Goal: Navigation & Orientation: Find specific page/section

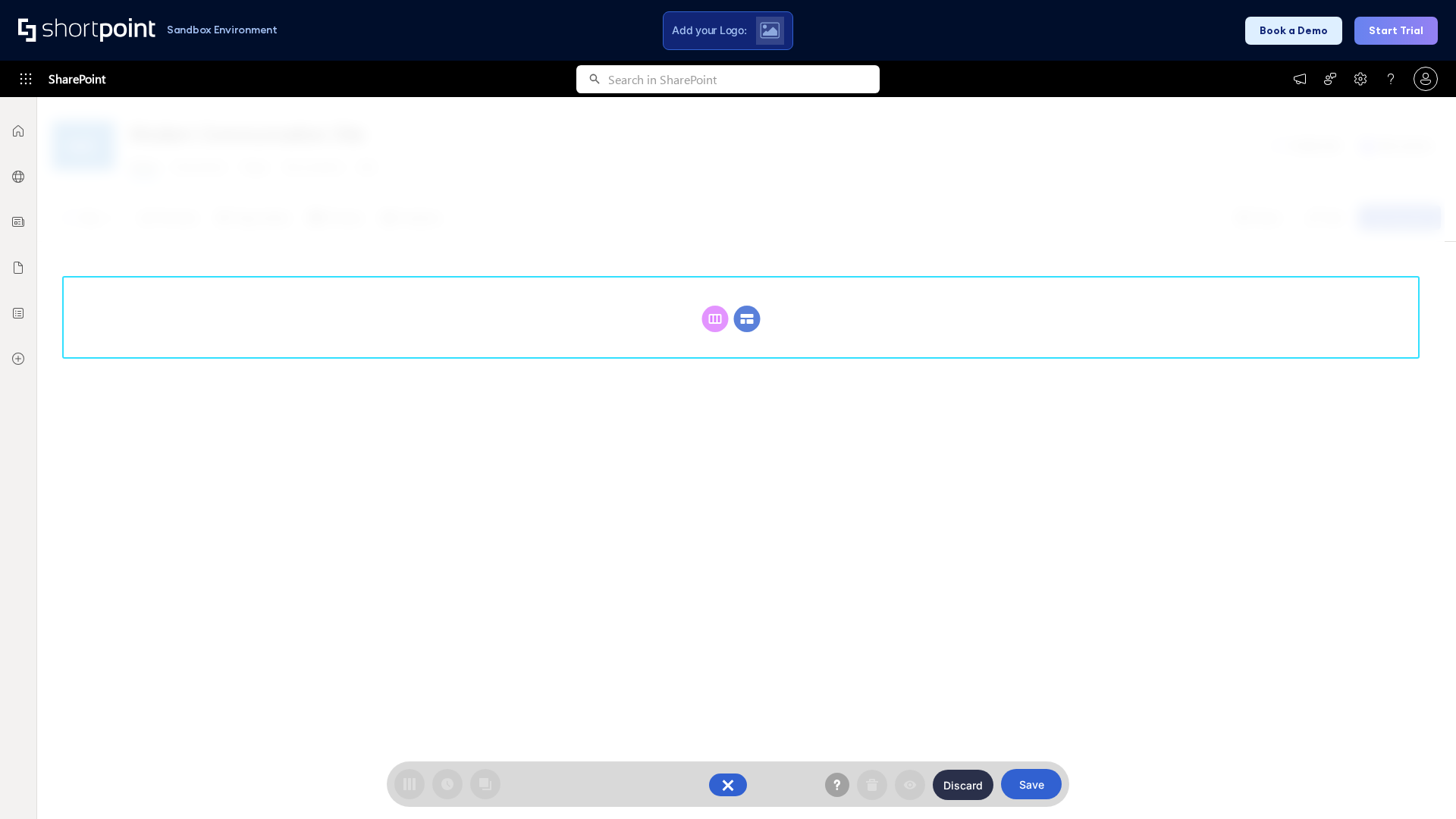
scroll to position [208, 0]
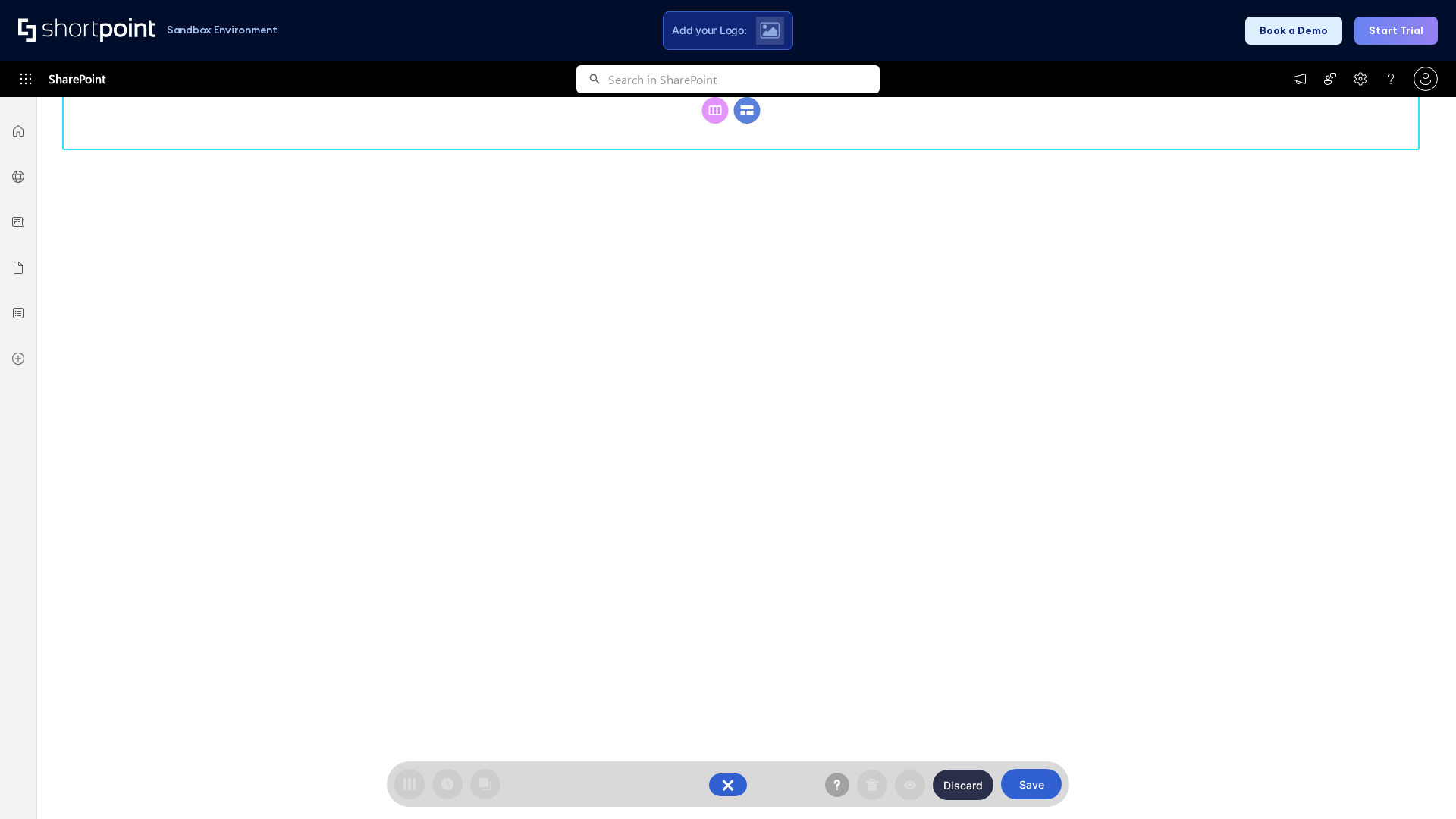
click at [747, 124] on circle at bounding box center [747, 111] width 27 height 27
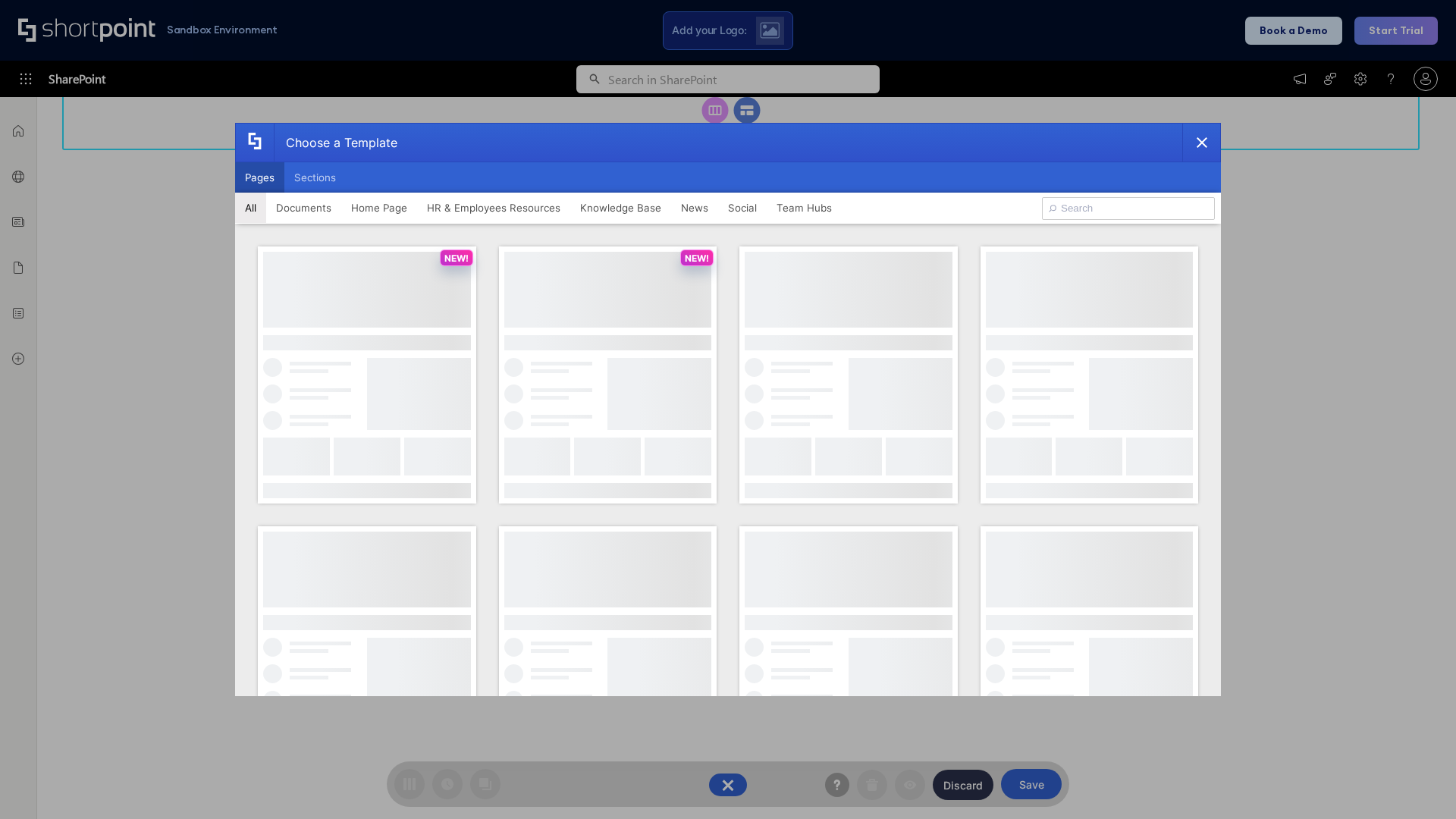
scroll to position [0, 0]
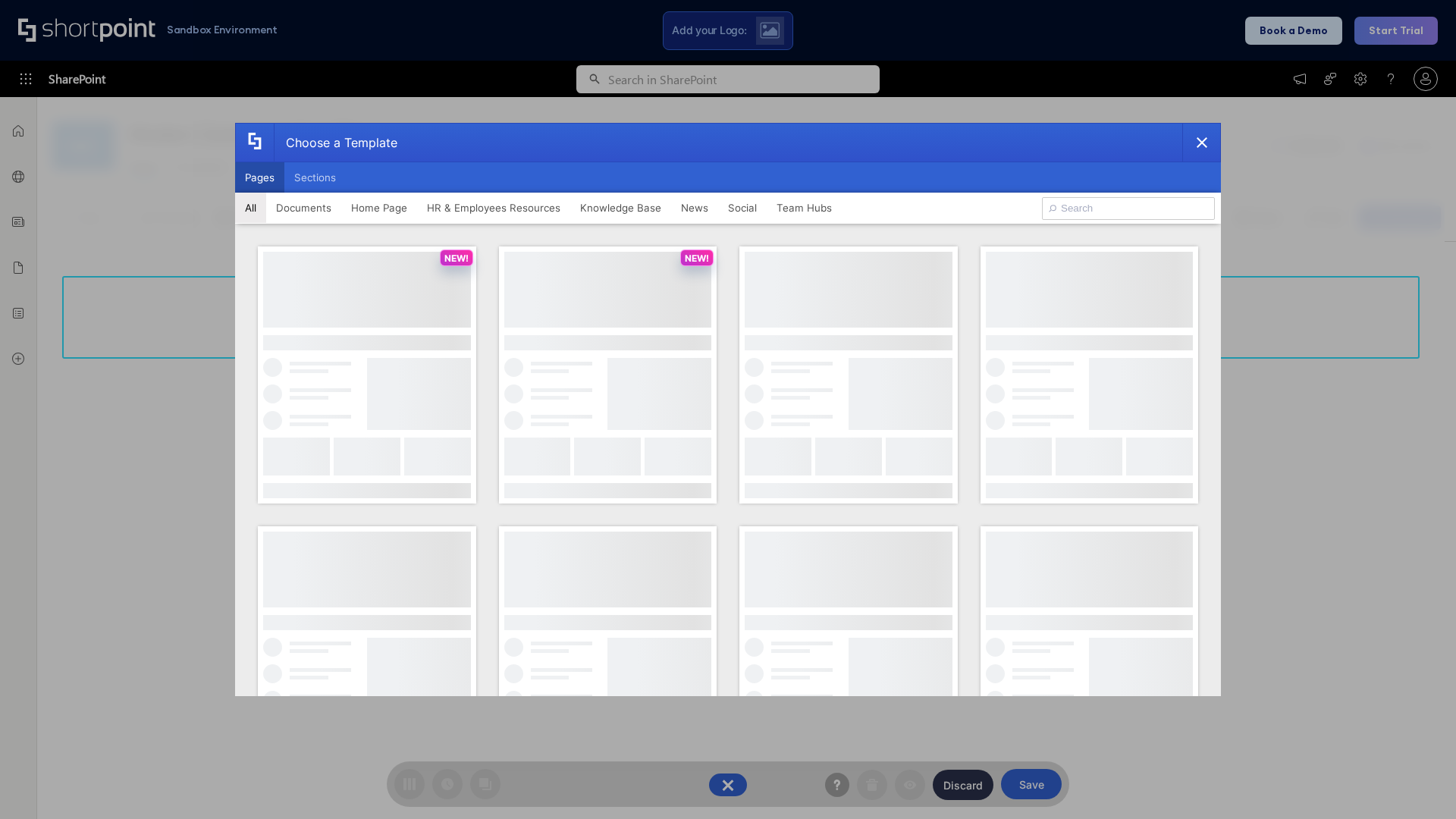
click at [260, 177] on button "Pages" at bounding box center [260, 177] width 49 height 30
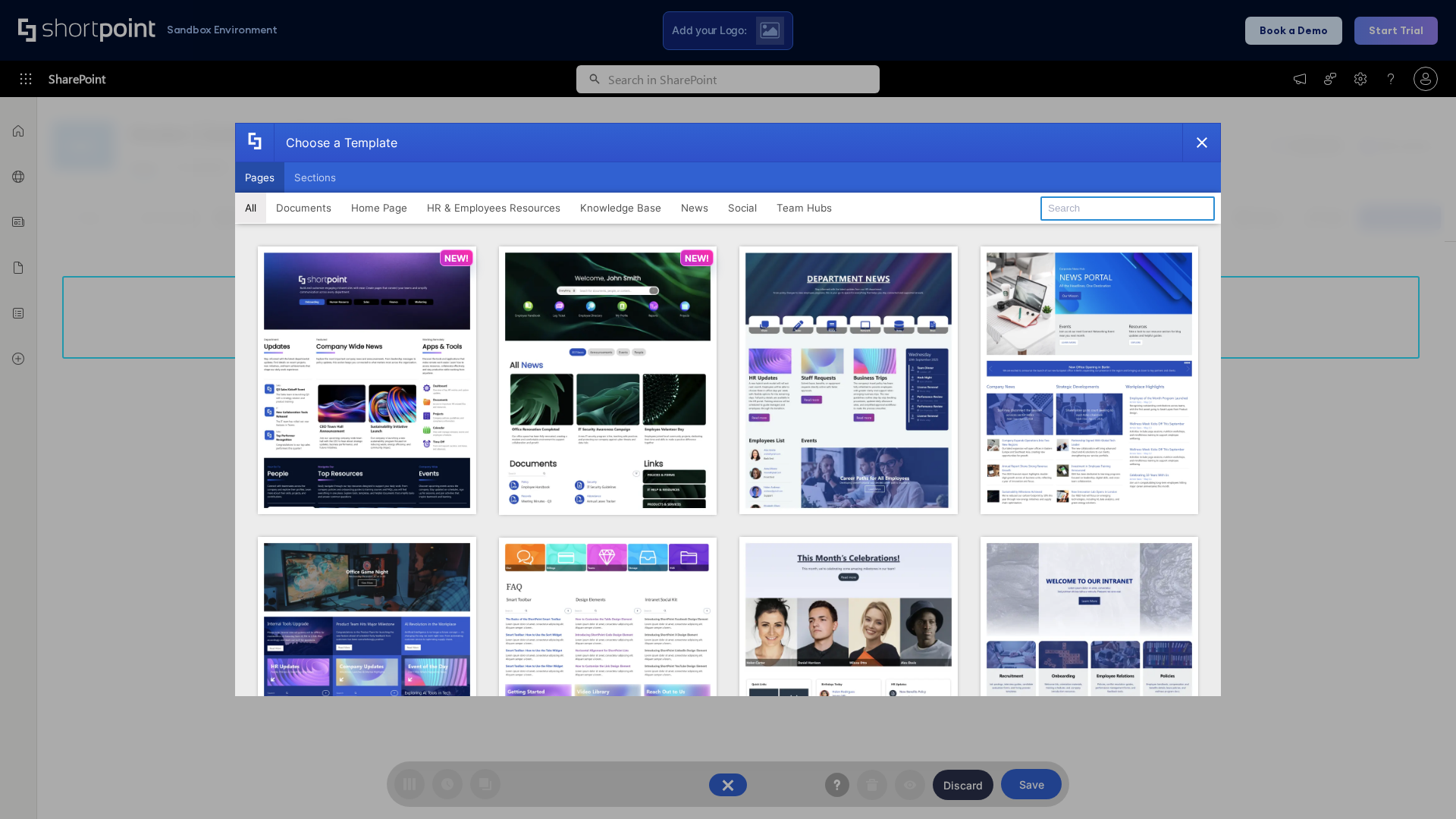
type input "Documents 2"
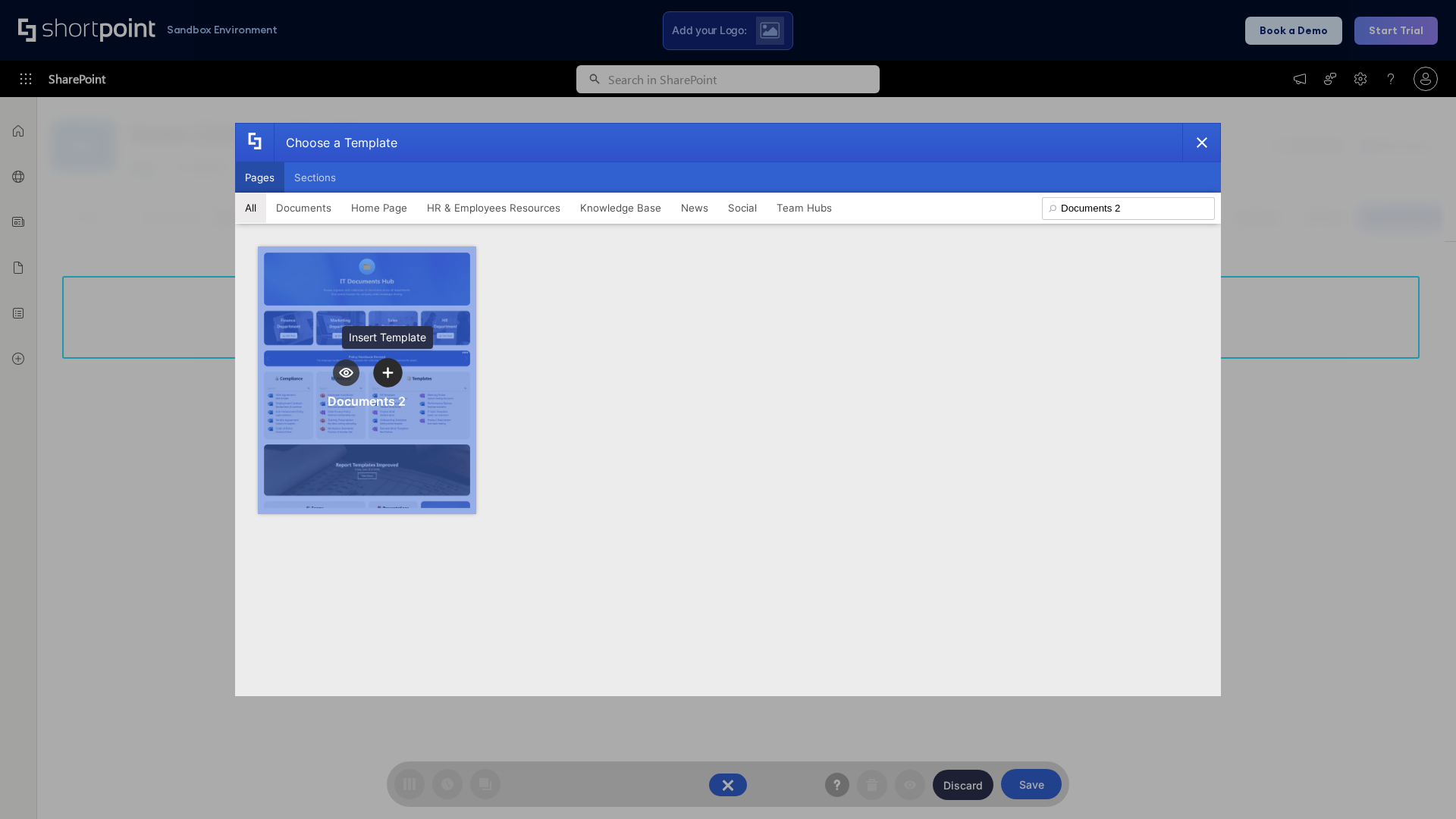
click at [387, 372] on icon "template selector" at bounding box center [387, 371] width 10 height 10
